Goal: Task Accomplishment & Management: Manage account settings

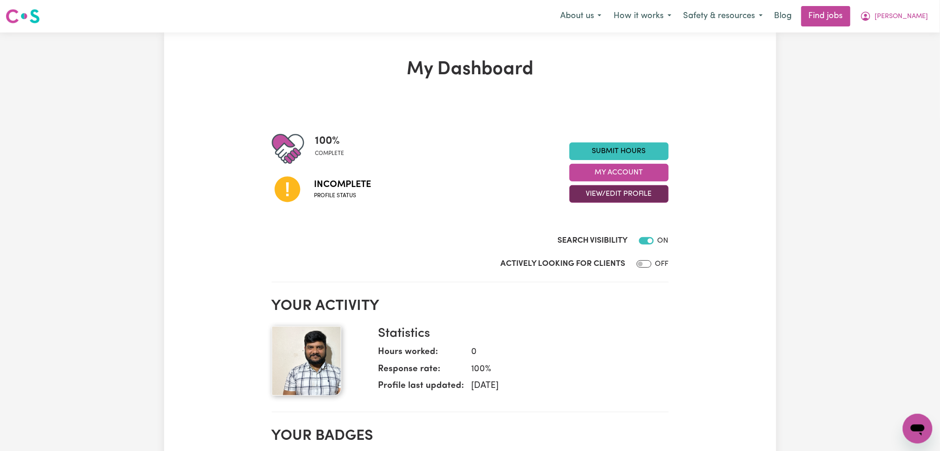
click at [631, 200] on button "View/Edit Profile" at bounding box center [619, 194] width 99 height 18
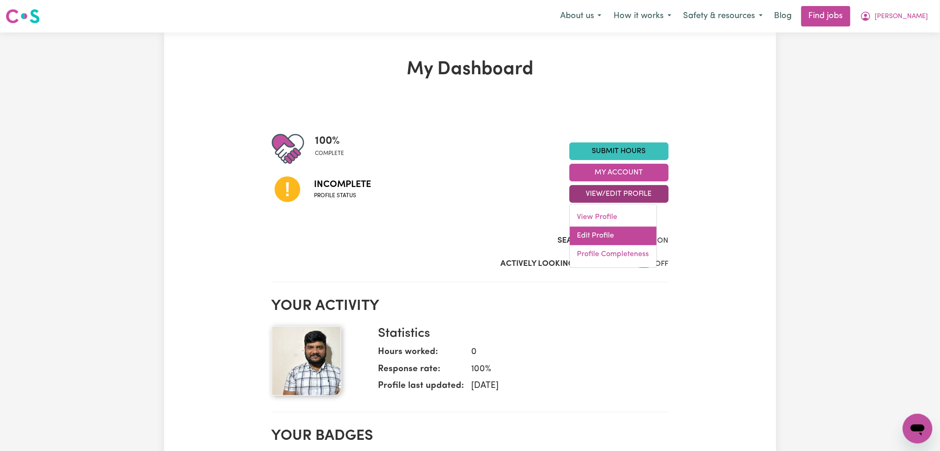
click at [615, 235] on link "Edit Profile" at bounding box center [613, 236] width 87 height 19
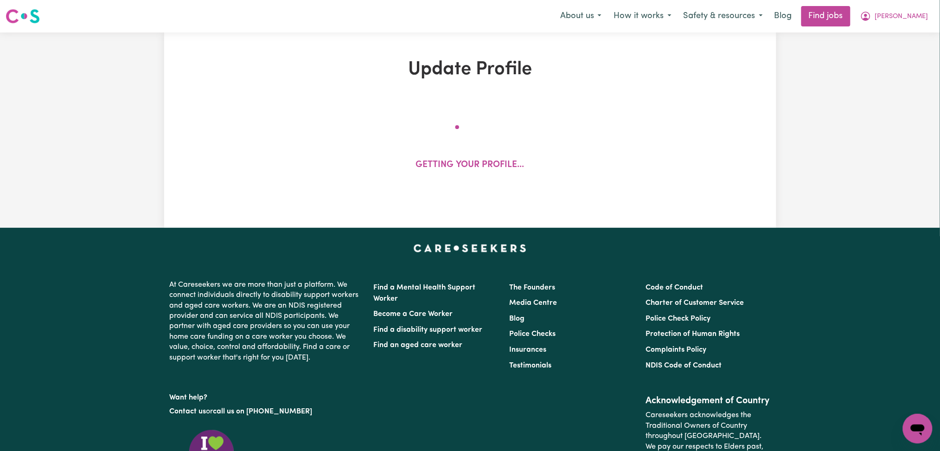
select select "[DEMOGRAPHIC_DATA]"
select select "[DEMOGRAPHIC_DATA] Work Visa"
select select "Studying a healthcare related degree or qualification"
select select "47"
select select "49"
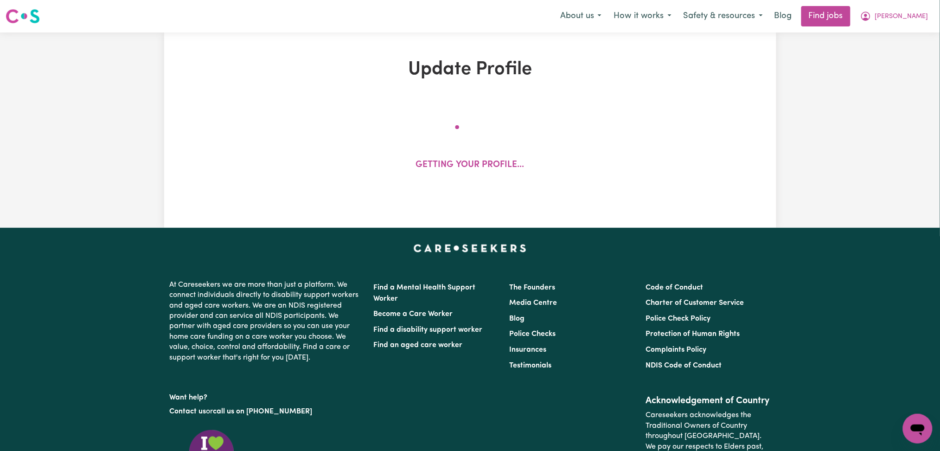
select select "52"
select select "66"
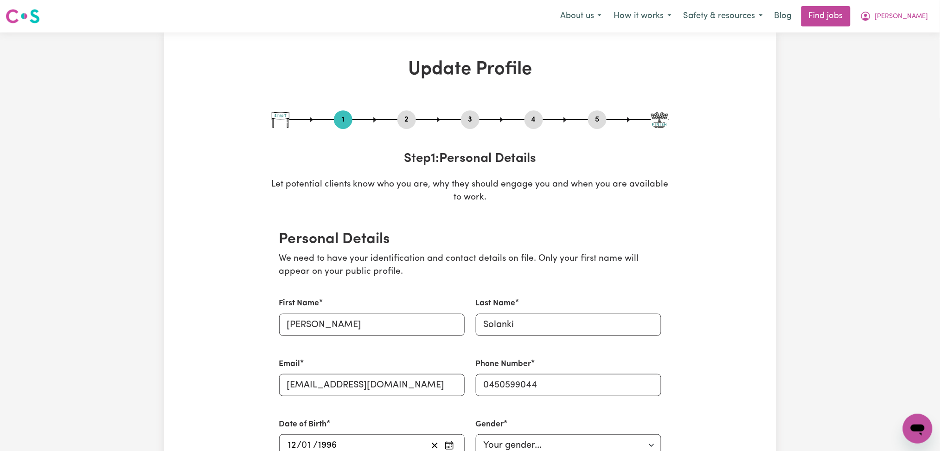
click at [405, 119] on button "2" at bounding box center [407, 120] width 19 height 12
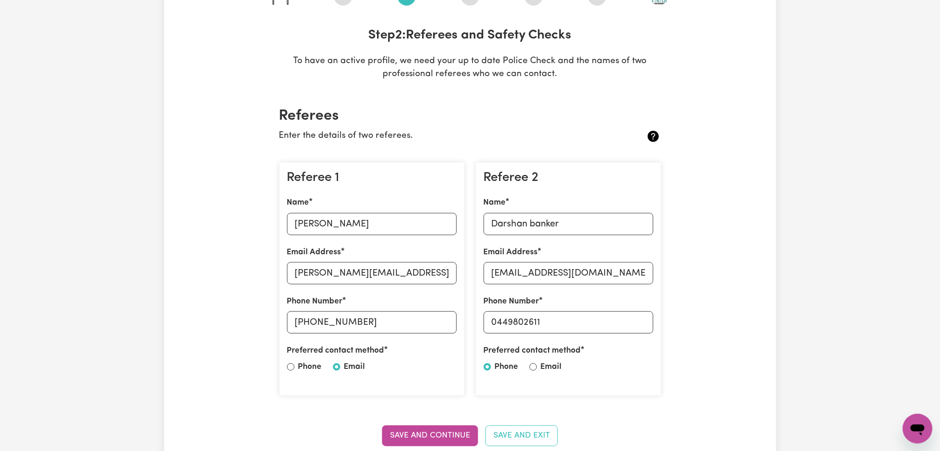
scroll to position [186, 0]
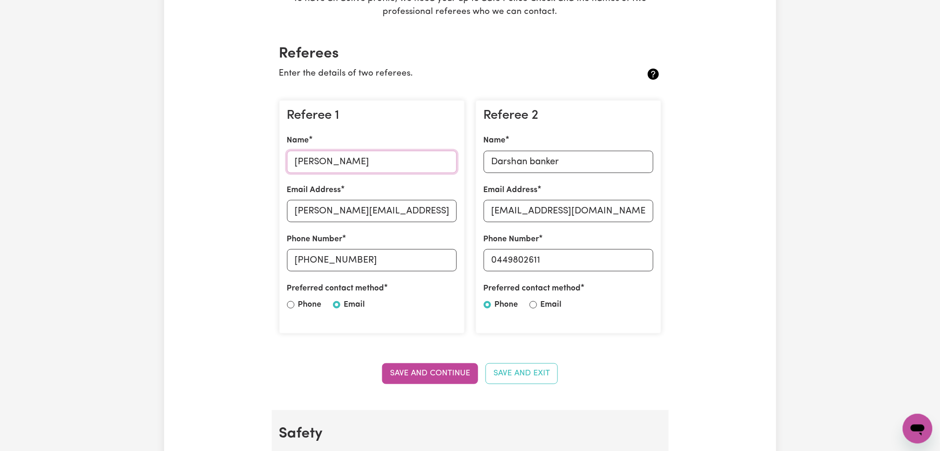
click at [335, 166] on input "[PERSON_NAME]" at bounding box center [372, 162] width 170 height 22
click at [361, 215] on input "[PERSON_NAME][EMAIL_ADDRESS][PERSON_NAME][DOMAIN_NAME]" at bounding box center [372, 211] width 170 height 22
drag, startPoint x: 309, startPoint y: 260, endPoint x: 451, endPoint y: 263, distance: 141.5
click at [451, 263] on input "[PHONE_NUMBER]" at bounding box center [372, 260] width 170 height 22
click at [559, 163] on input "Darshan banker" at bounding box center [569, 162] width 170 height 22
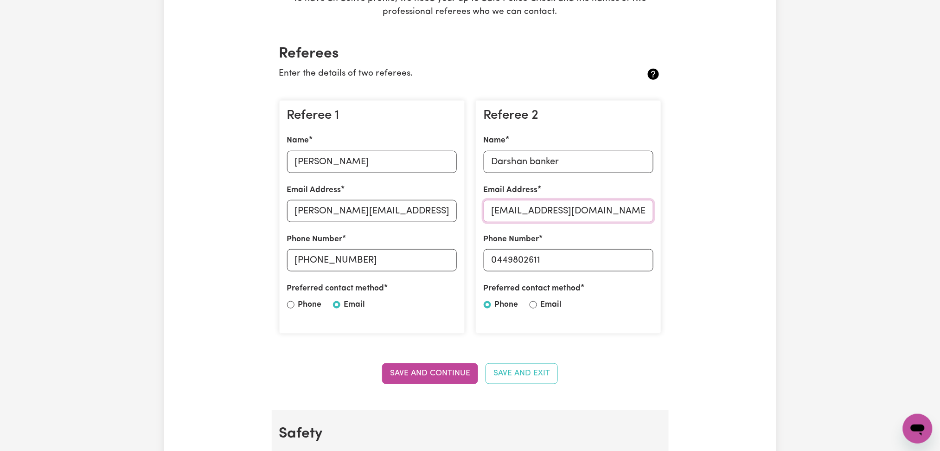
click at [552, 211] on input "[EMAIL_ADDRESS][DOMAIN_NAME]" at bounding box center [569, 211] width 170 height 22
drag, startPoint x: 498, startPoint y: 260, endPoint x: 611, endPoint y: 264, distance: 113.3
click at [611, 264] on input "0449802611" at bounding box center [569, 260] width 170 height 22
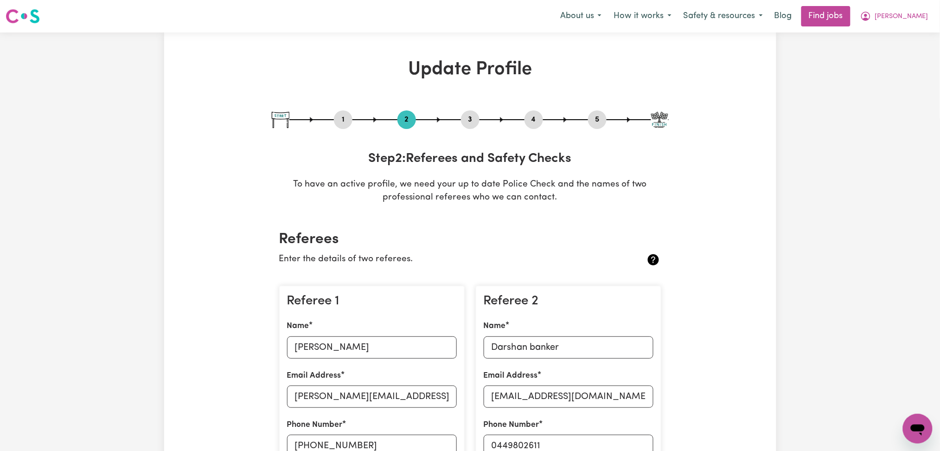
click at [539, 124] on button "4" at bounding box center [534, 120] width 19 height 12
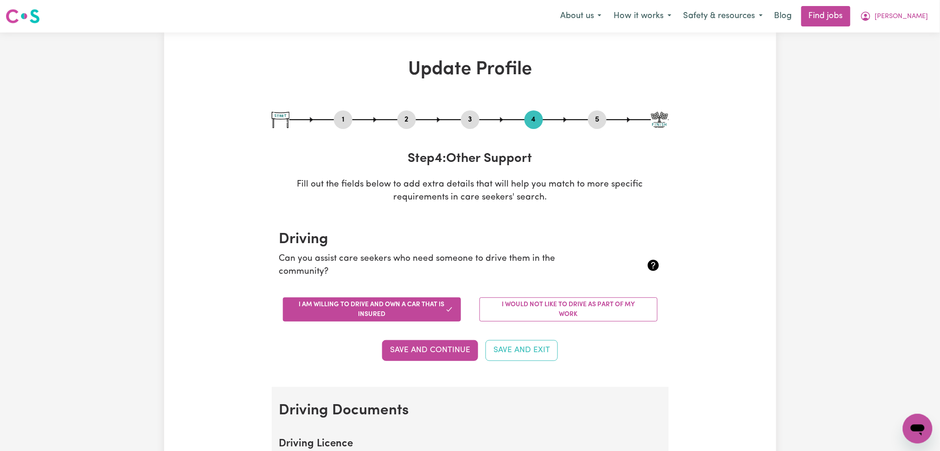
drag, startPoint x: 584, startPoint y: 122, endPoint x: 590, endPoint y: 123, distance: 6.6
click at [585, 123] on div "1 2 3 4 5" at bounding box center [470, 119] width 397 height 19
click at [591, 123] on button "5" at bounding box center [597, 120] width 19 height 12
select select "I am providing services privately on my own"
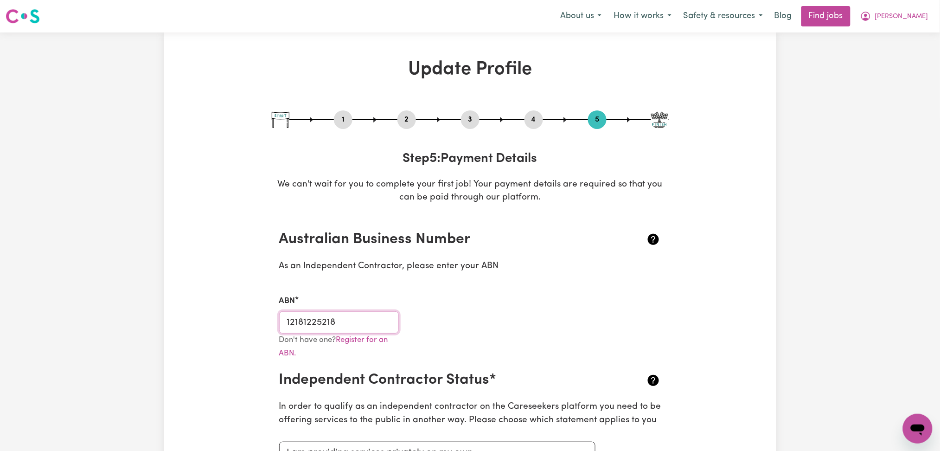
click at [355, 315] on input "12181225218" at bounding box center [339, 322] width 120 height 22
click at [844, 31] on nav "Menu About us How it works Safety & resources Blog Find jobs [PERSON_NAME]" at bounding box center [470, 16] width 940 height 32
click at [844, 30] on nav "Menu About us How it works Safety & resources Blog Find jobs [PERSON_NAME]" at bounding box center [470, 16] width 940 height 32
click at [844, 23] on link "Find jobs" at bounding box center [826, 16] width 49 height 20
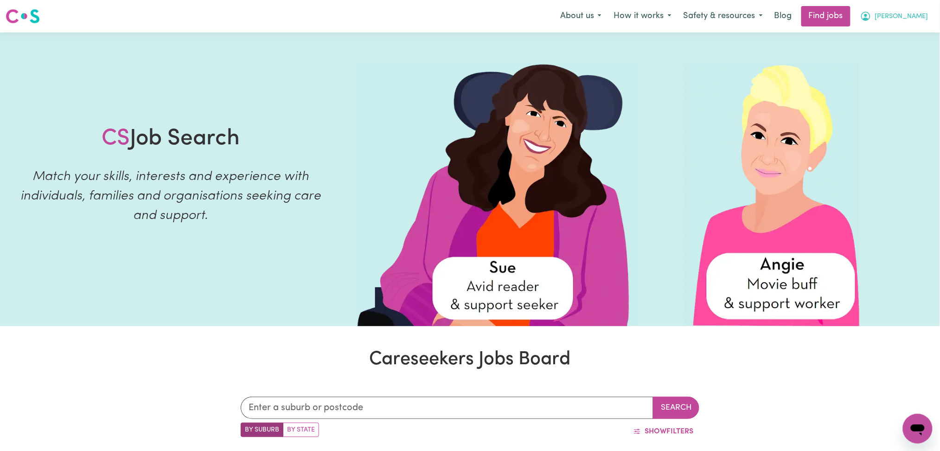
click at [913, 24] on button "[PERSON_NAME]" at bounding box center [895, 15] width 80 height 19
click at [890, 73] on link "Logout" at bounding box center [897, 71] width 73 height 18
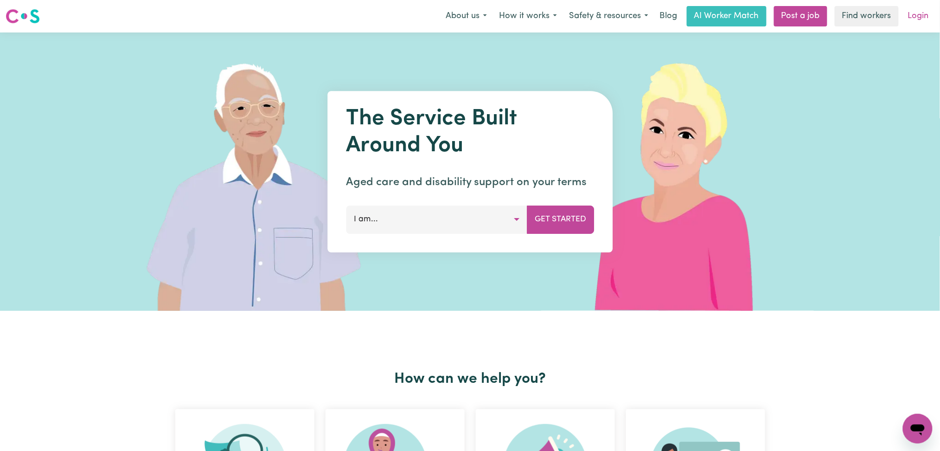
click at [924, 15] on link "Login" at bounding box center [919, 16] width 32 height 20
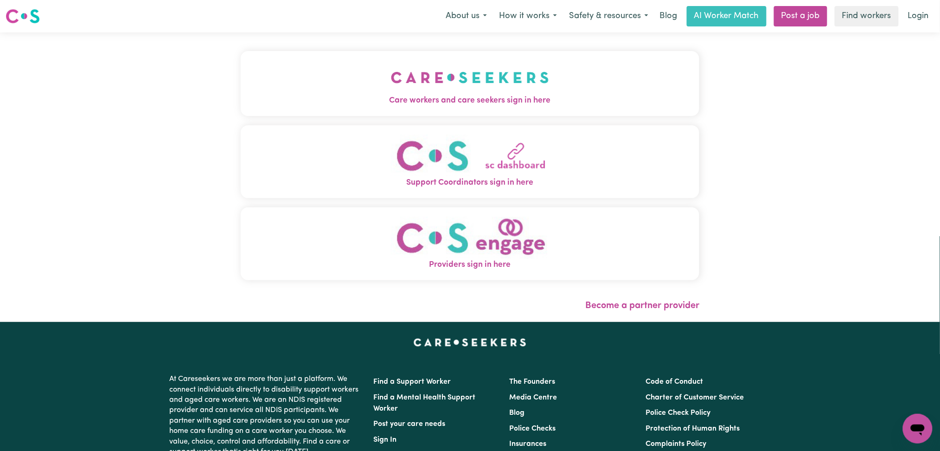
click at [480, 80] on button "Care workers and care seekers sign in here" at bounding box center [470, 83] width 459 height 65
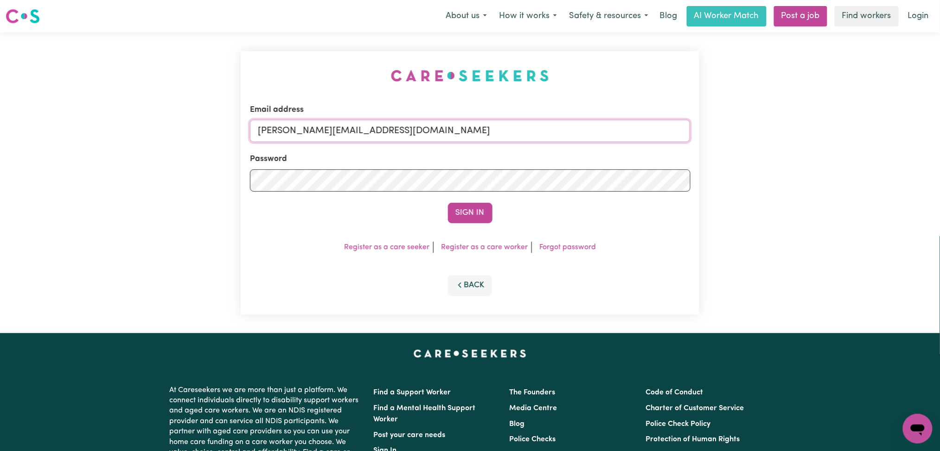
drag, startPoint x: 392, startPoint y: 132, endPoint x: 383, endPoint y: 129, distance: 9.2
click at [391, 131] on input "[PERSON_NAME][EMAIL_ADDRESS][DOMAIN_NAME]" at bounding box center [470, 131] width 441 height 22
drag, startPoint x: 305, startPoint y: 124, endPoint x: 468, endPoint y: 134, distance: 163.6
click at [468, 134] on input "Superuser~[EMAIL_ADDRESS][DOMAIN_NAME]" at bounding box center [470, 131] width 441 height 22
type input "Superuser~[EMAIL_ADDRESS][DOMAIN_NAME]"
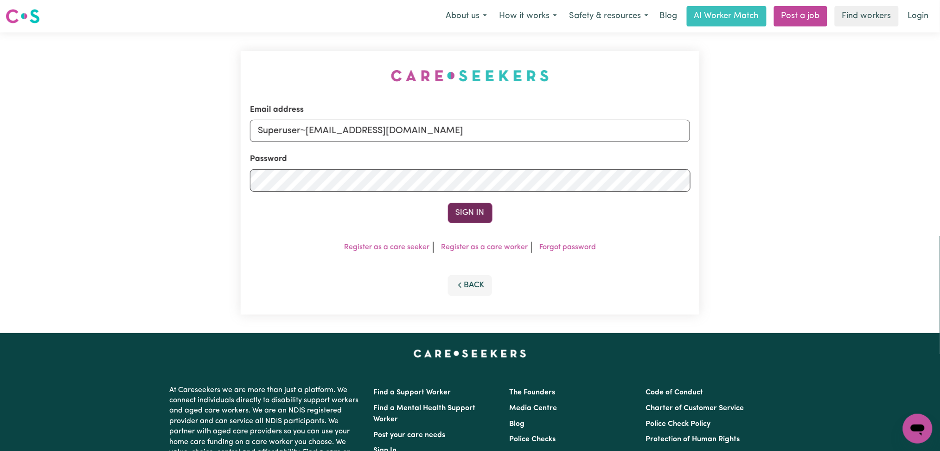
click at [471, 209] on button "Sign In" at bounding box center [470, 213] width 45 height 20
